Goal: Transaction & Acquisition: Purchase product/service

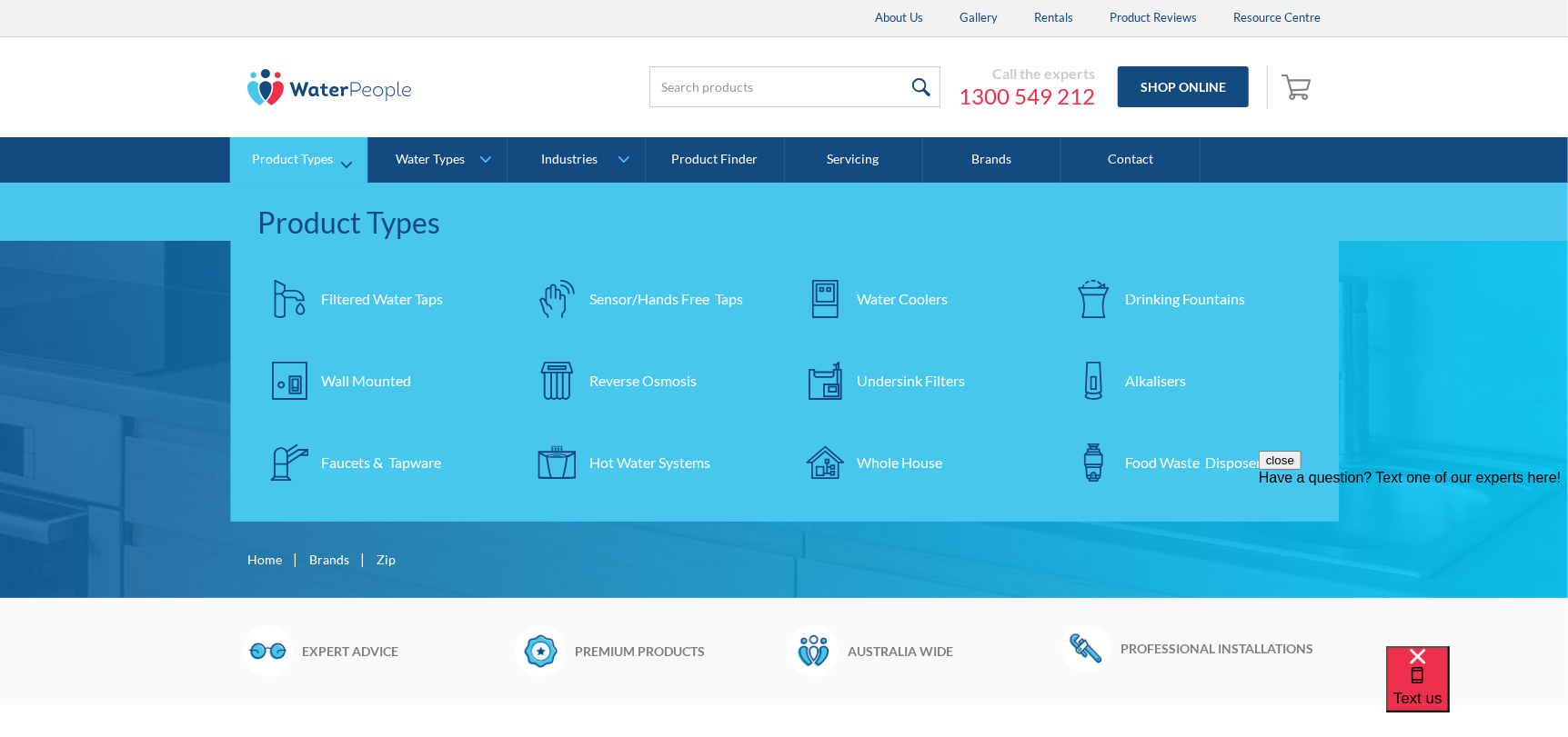
click at [362, 308] on div "Filtered Water Taps" at bounding box center [382, 299] width 121 height 22
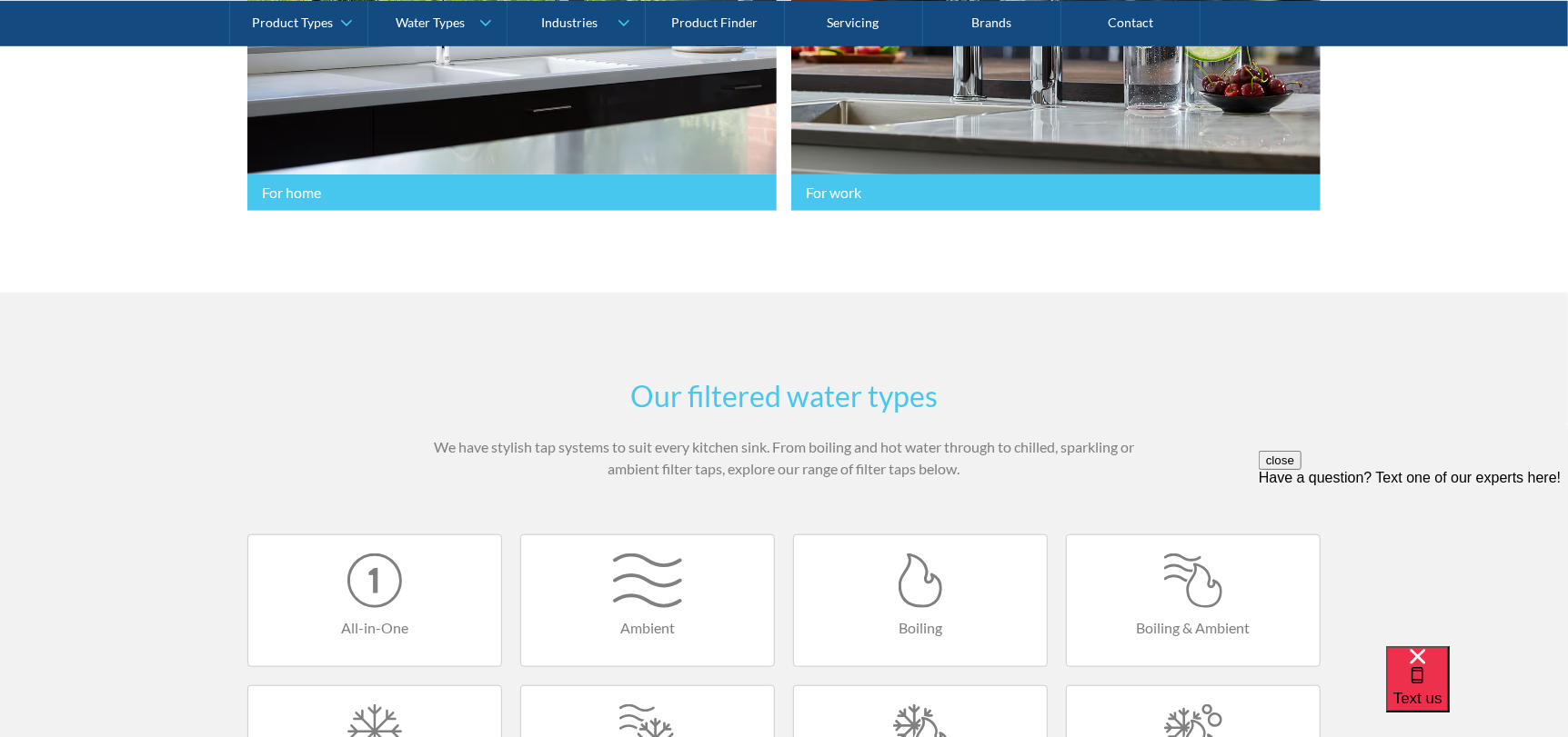
scroll to position [454, 0]
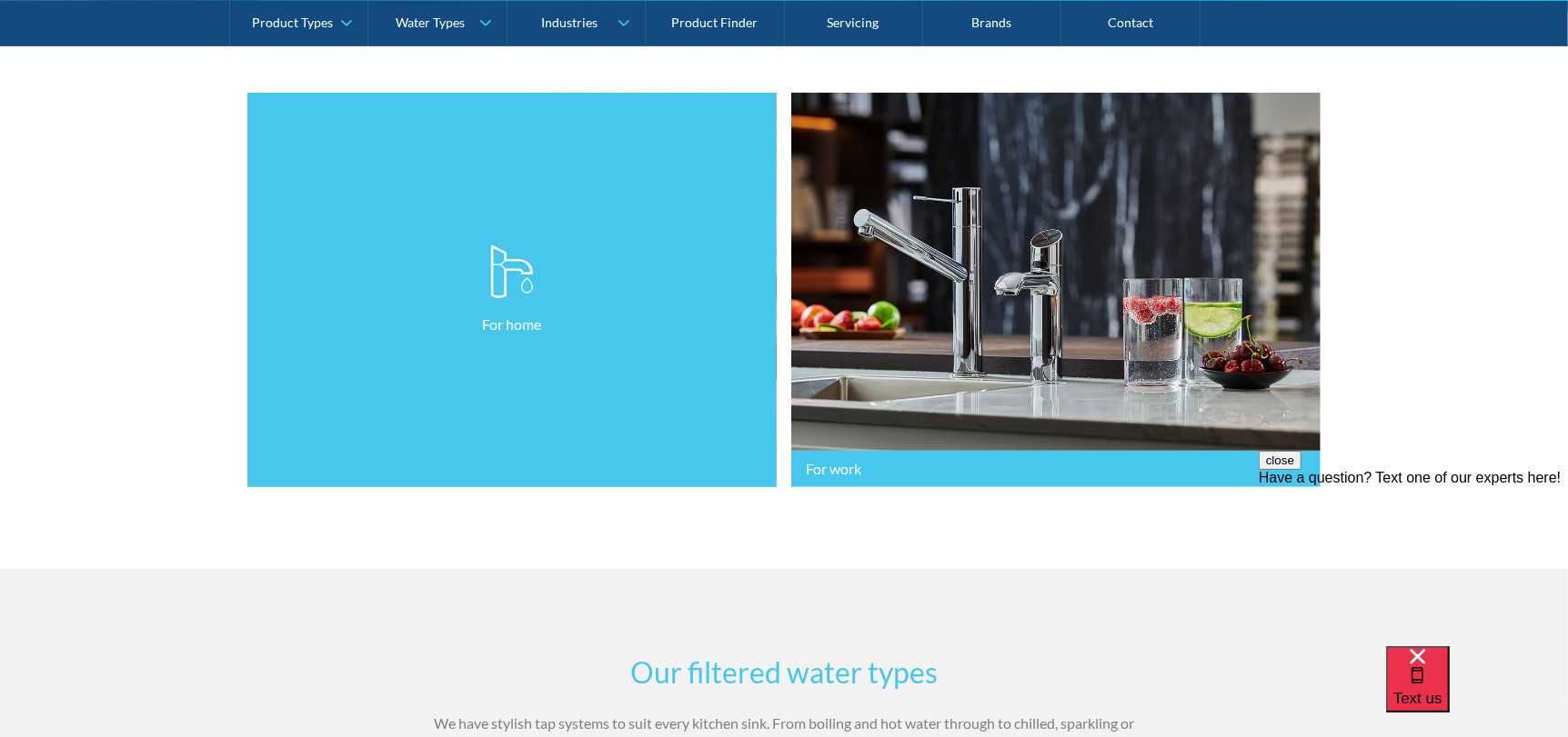
click at [415, 397] on link "For home" at bounding box center [512, 290] width 529 height 395
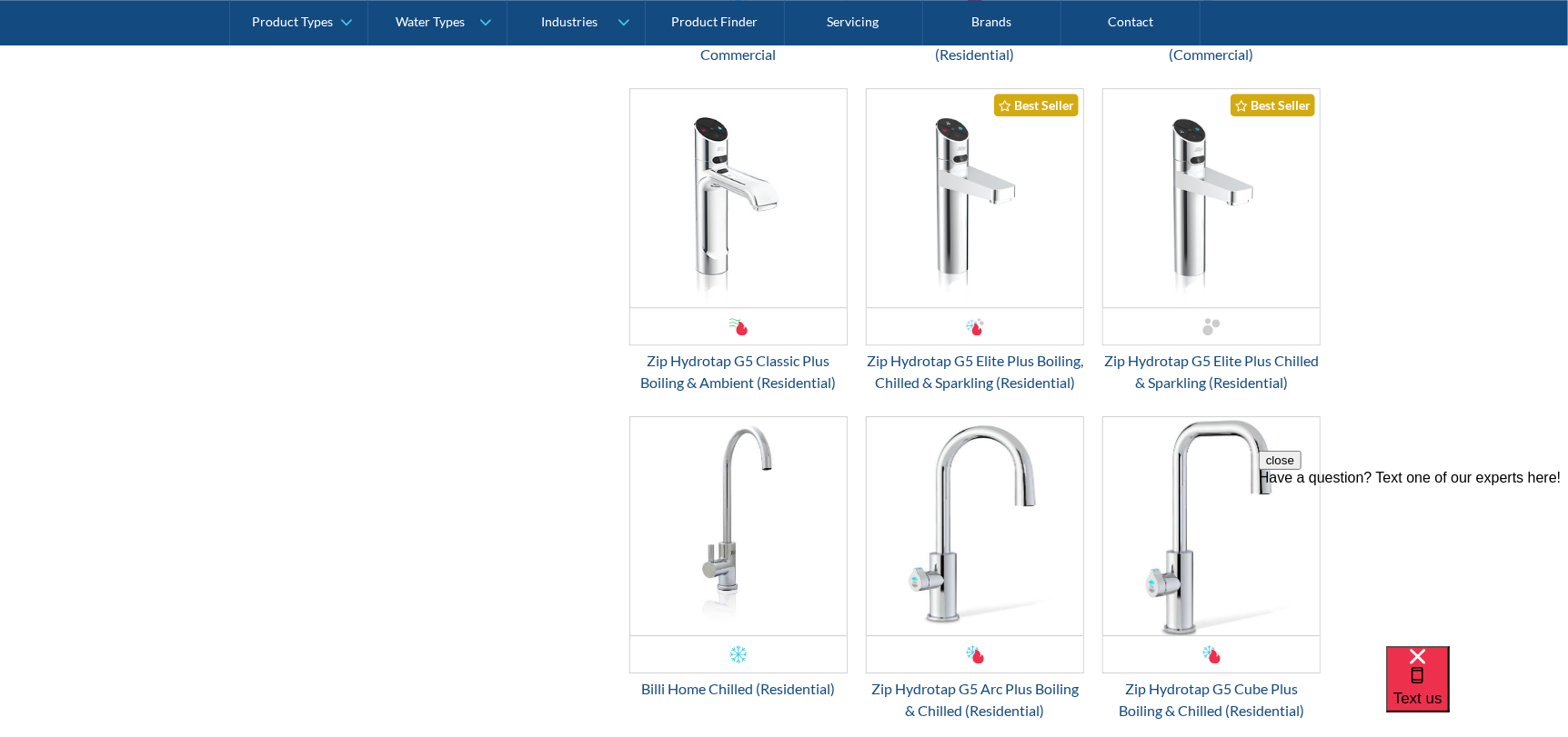
scroll to position [3454, 0]
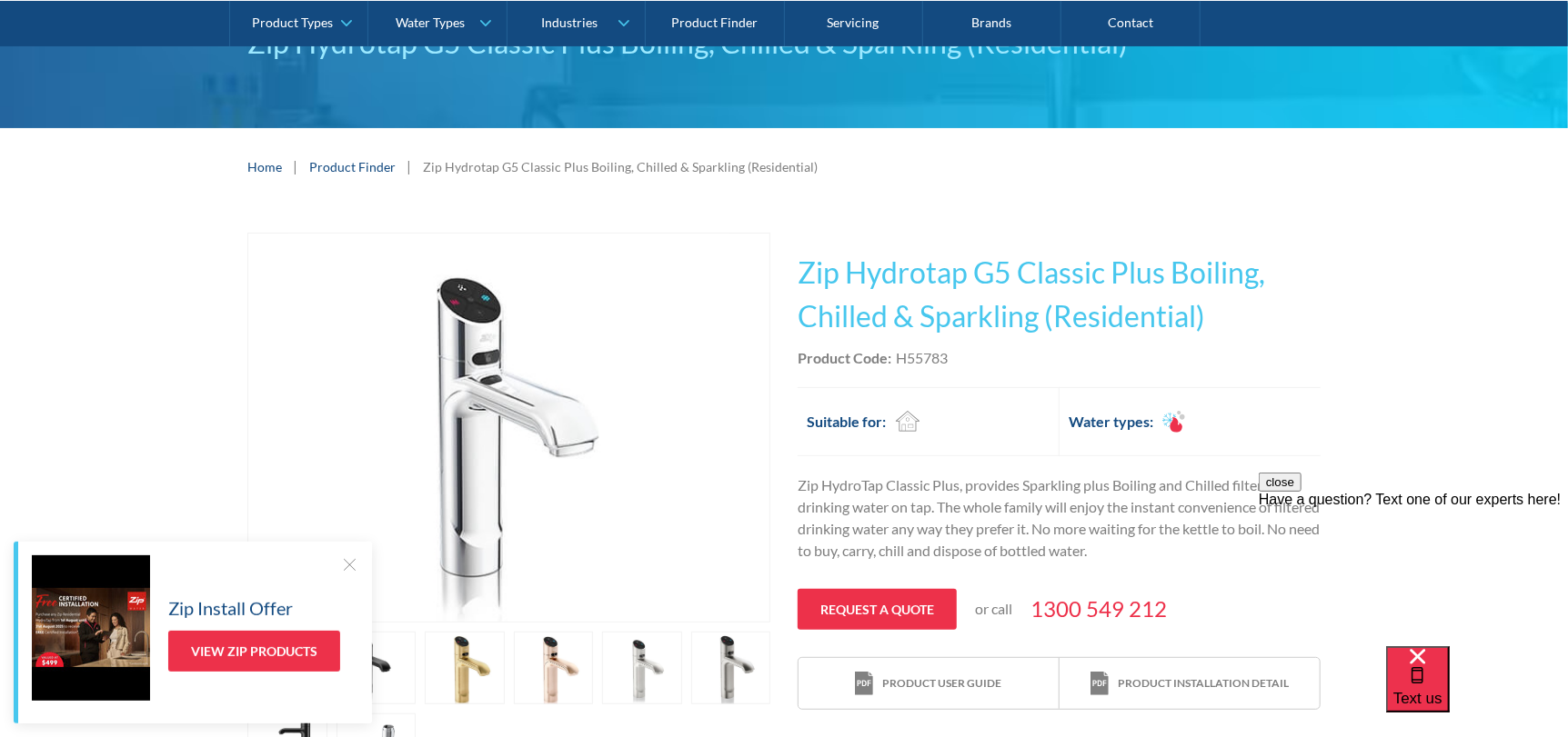
scroll to position [363, 0]
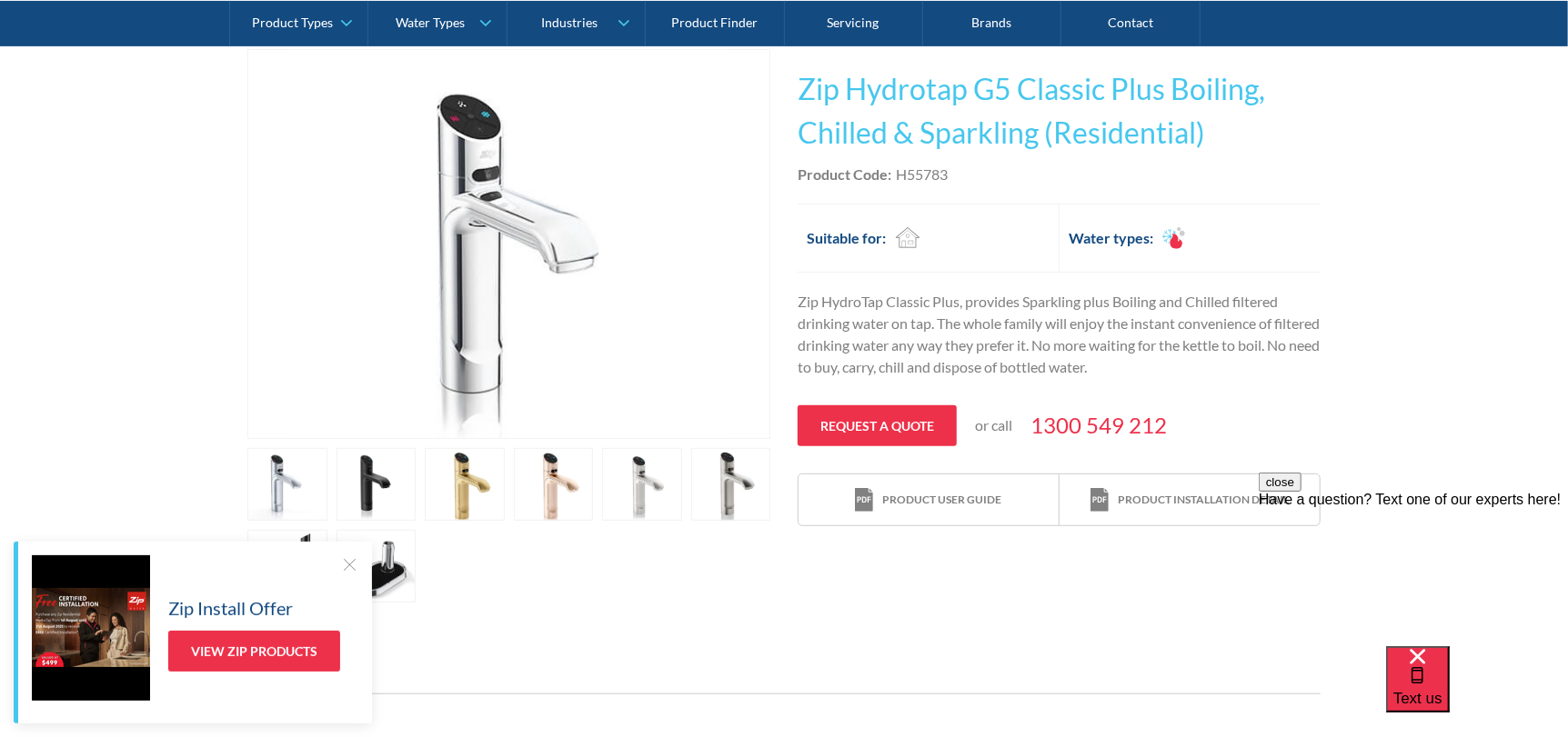
click at [328, 487] on link "open lightbox" at bounding box center [287, 484] width 80 height 72
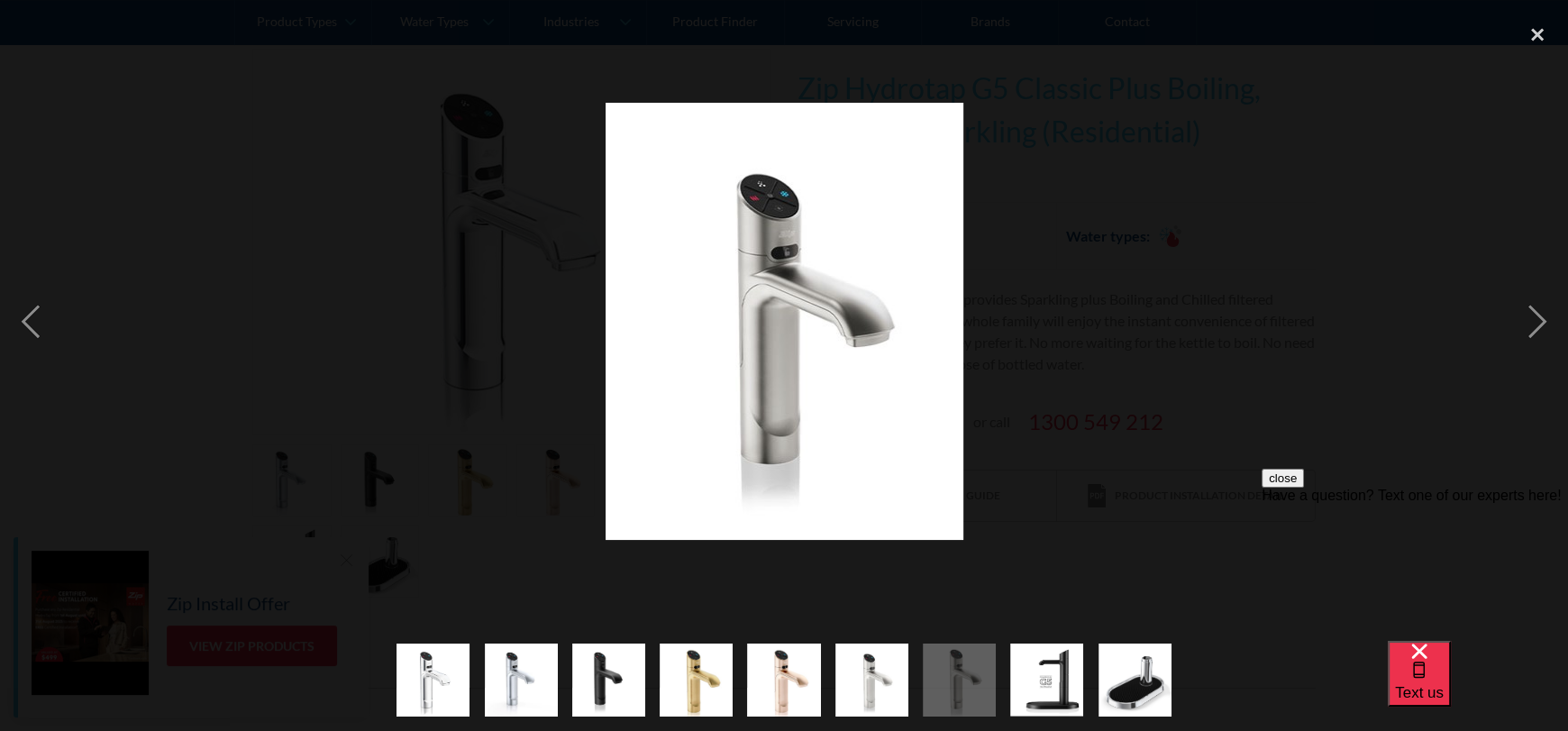
click at [1101, 470] on div at bounding box center [784, 321] width 1568 height 614
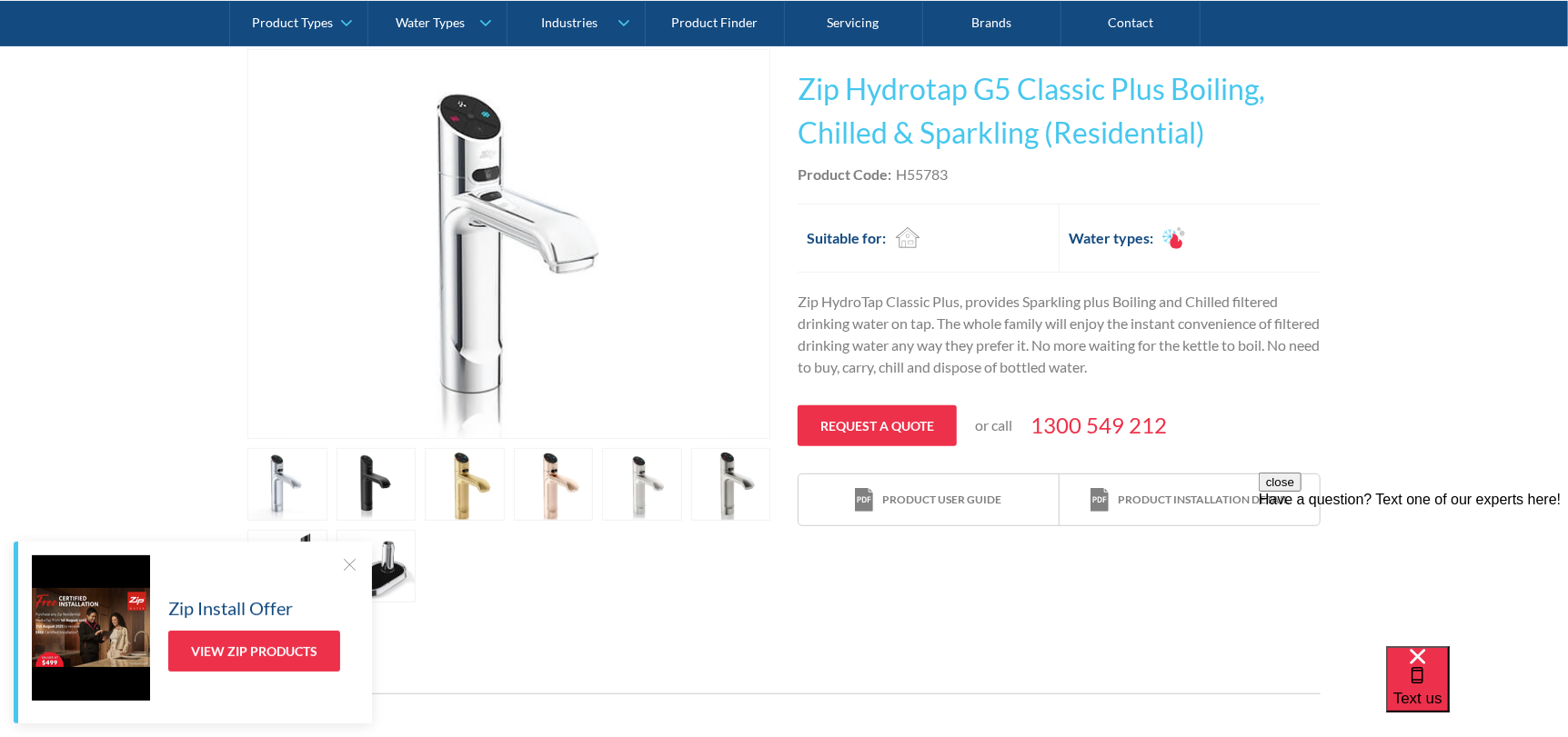
click at [328, 507] on link "open lightbox" at bounding box center [287, 484] width 80 height 72
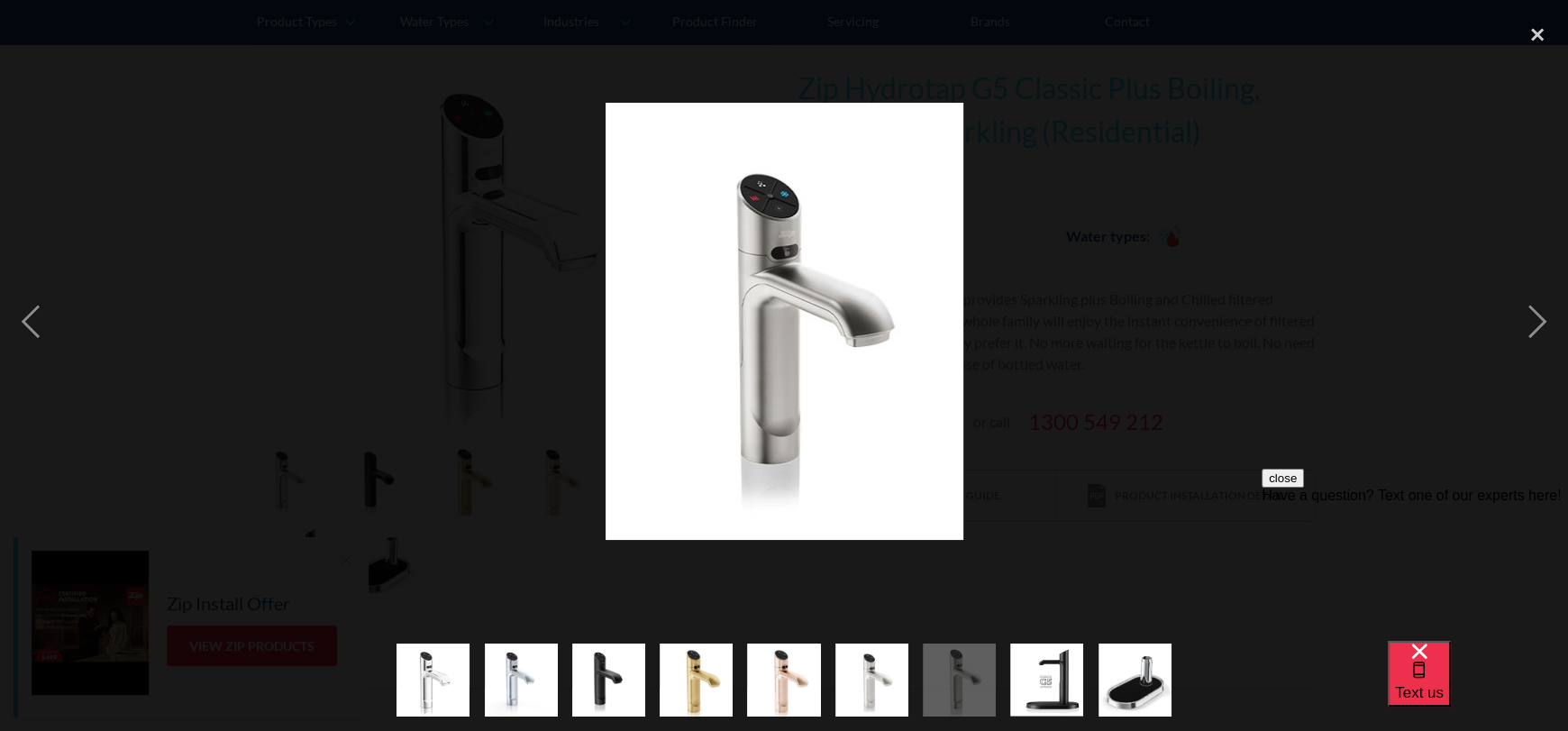
click at [884, 661] on img "show item 6 of 9" at bounding box center [872, 679] width 73 height 89
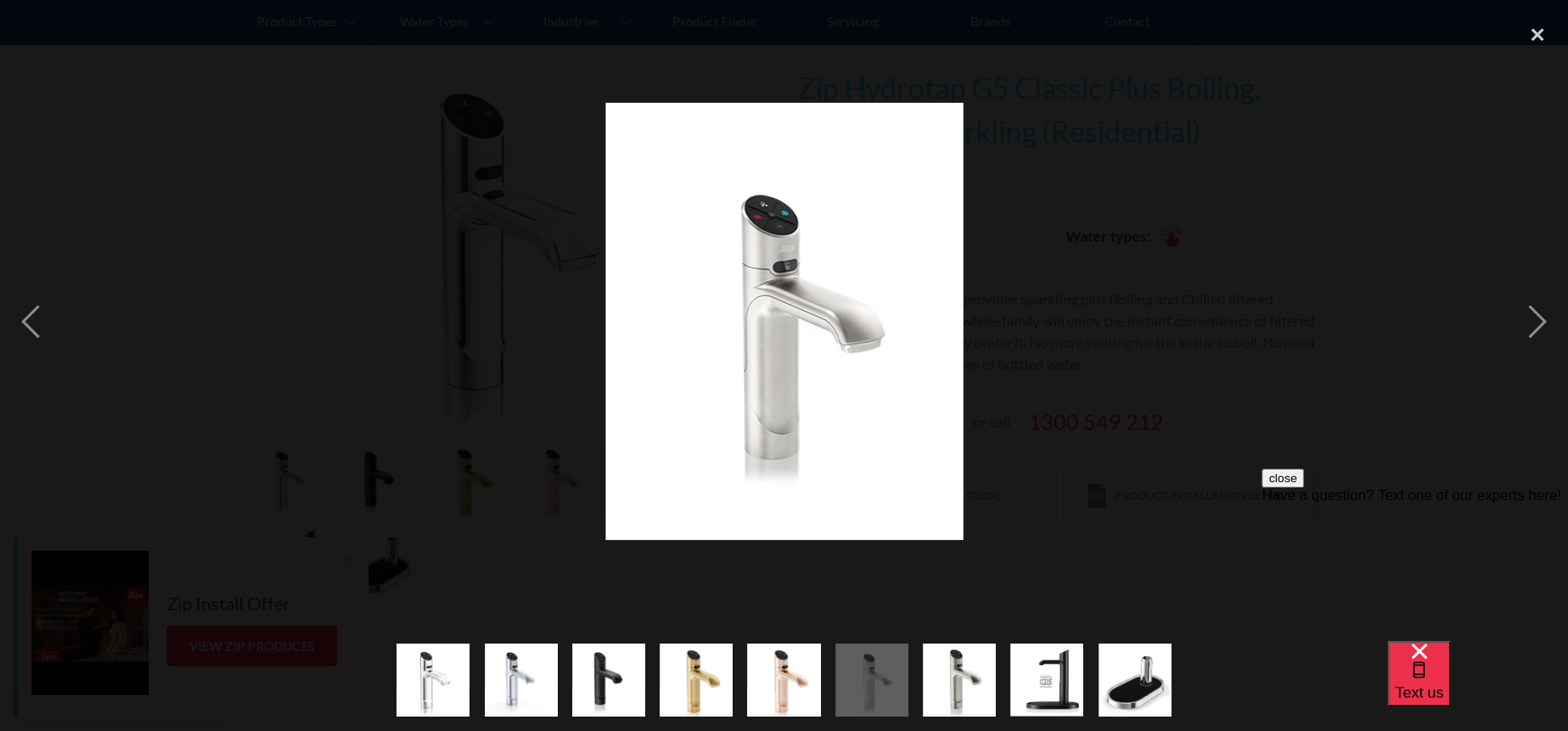
click at [986, 662] on img "show item 7 of 9" at bounding box center [959, 679] width 73 height 89
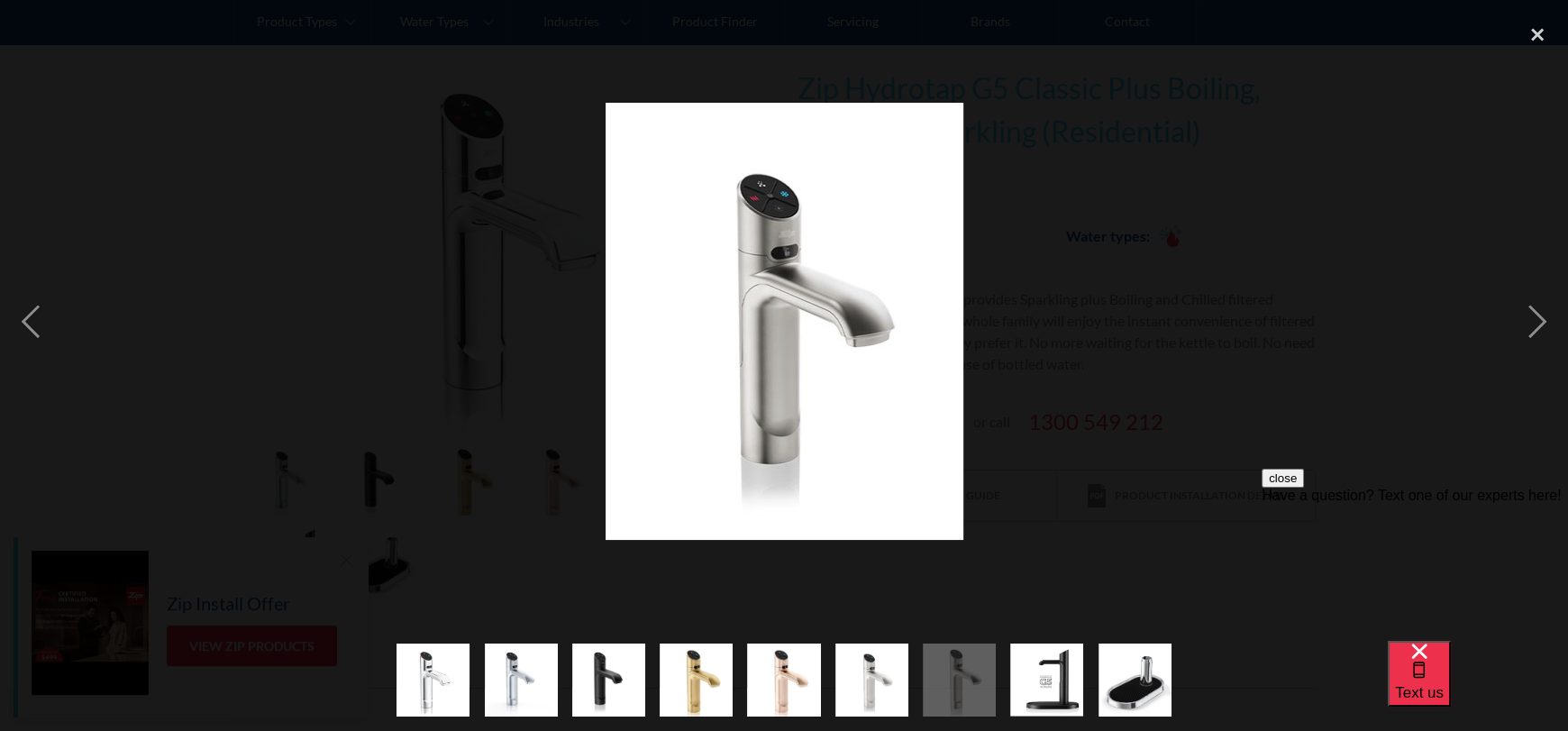
click at [804, 676] on img "show item 5 of 9" at bounding box center [783, 679] width 73 height 89
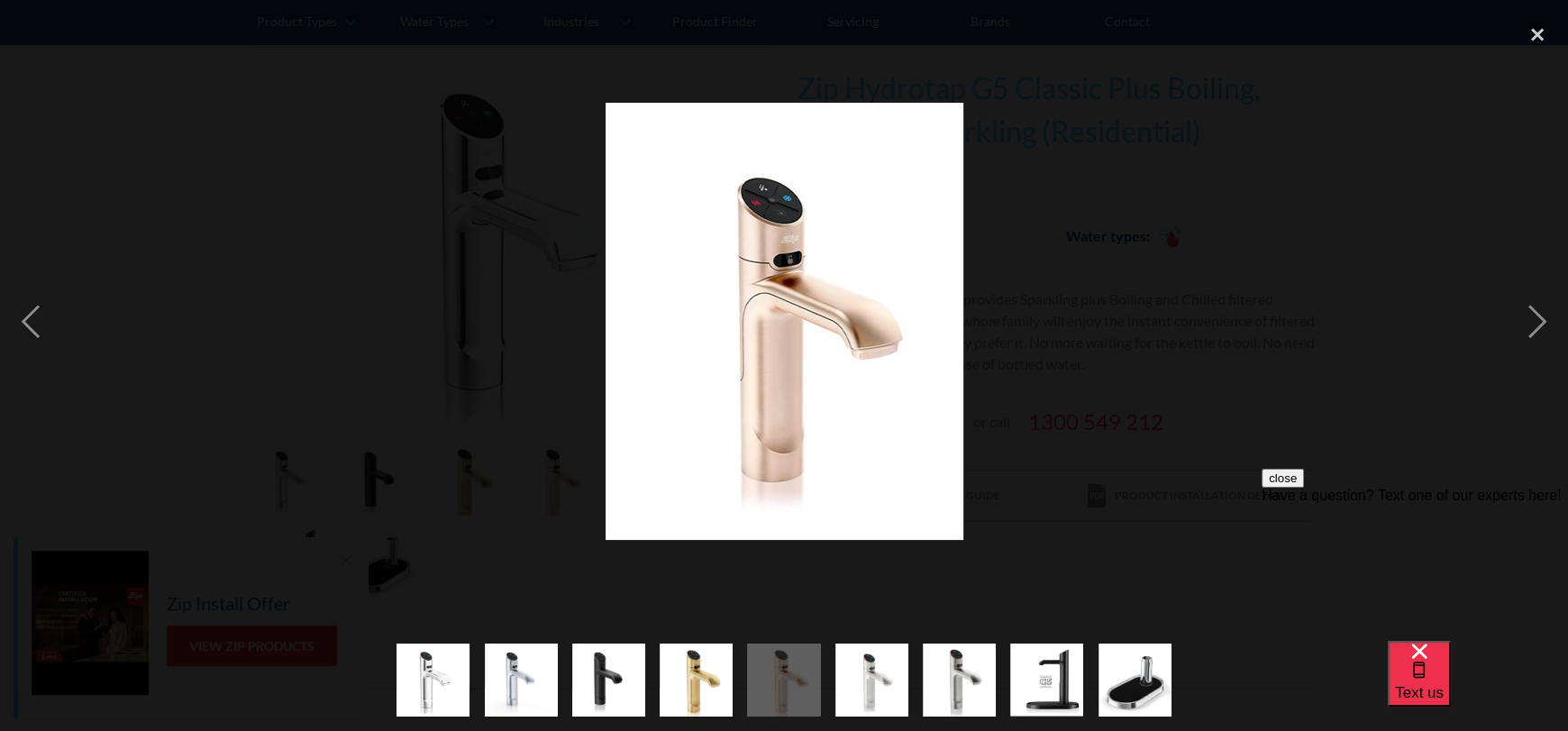
click at [1197, 471] on div at bounding box center [784, 321] width 1568 height 614
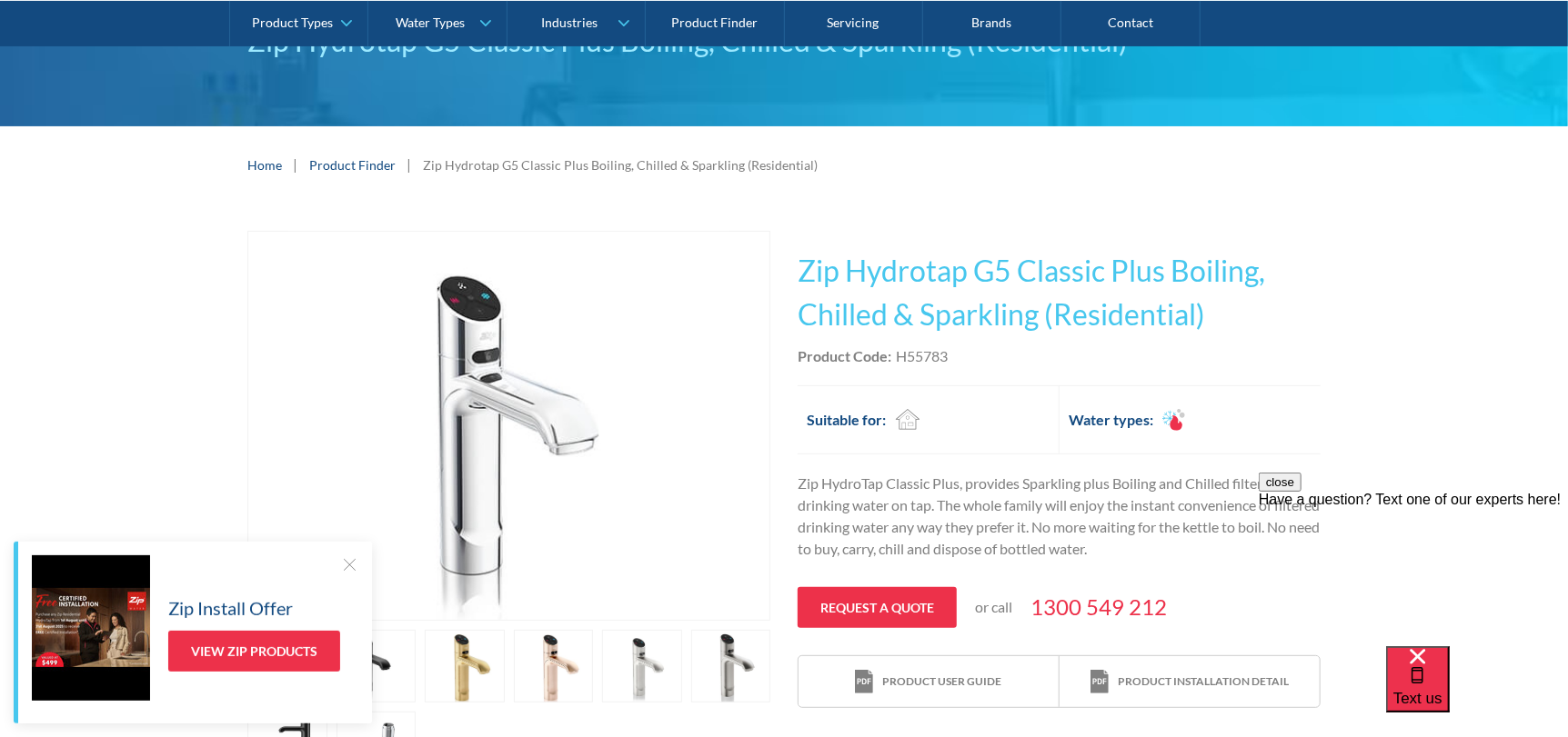
scroll to position [0, 0]
